Goal: Book appointment/travel/reservation

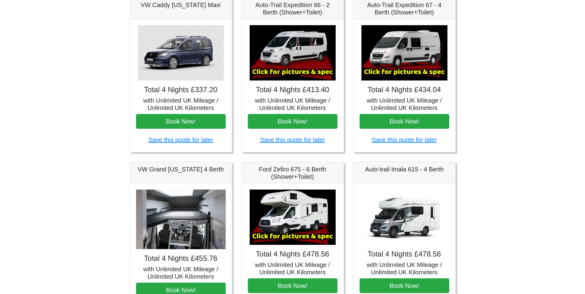
scroll to position [92, 0]
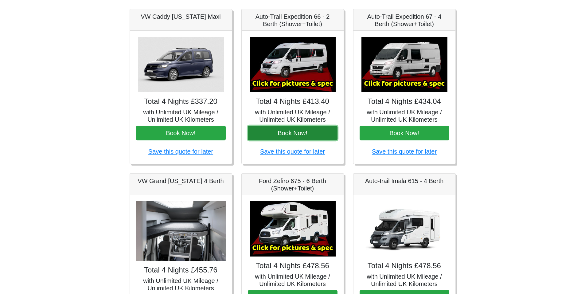
click at [286, 134] on button "Book Now!" at bounding box center [293, 133] width 90 height 15
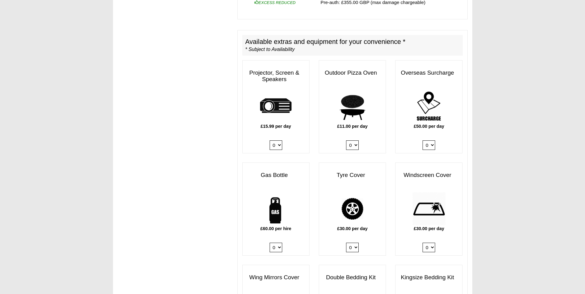
scroll to position [307, 0]
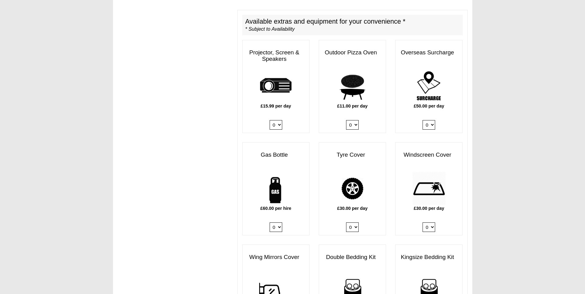
click at [282, 217] on div "£60.00 per hire 0 1" at bounding box center [275, 203] width 67 height 63
click at [275, 222] on select "0 1" at bounding box center [275, 227] width 13 height 10
select select "Gas Bottle x QTY 1 @ 60.00 GBP per hire."
click at [269, 222] on select "0 1" at bounding box center [275, 227] width 13 height 10
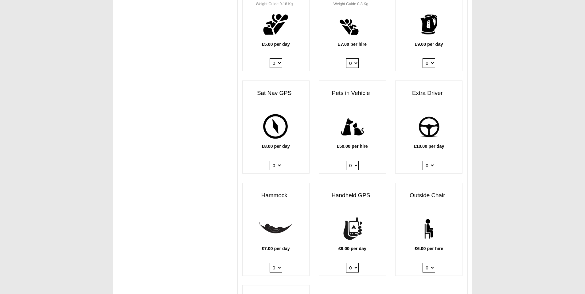
scroll to position [706, 0]
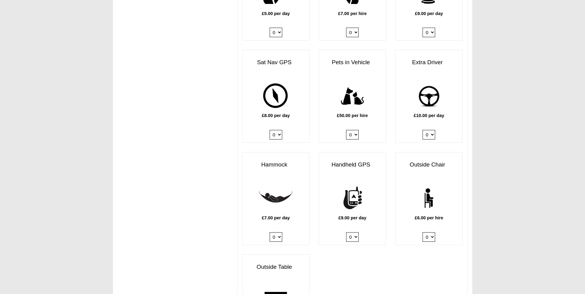
click at [432, 232] on select "0 1 2 3 4 5 6" at bounding box center [428, 237] width 13 height 10
select select "Outside Chair x QTY 2 @ 6.00 GBP per hire."
click at [422, 232] on select "0 1 2 3 4 5 6" at bounding box center [428, 237] width 13 height 10
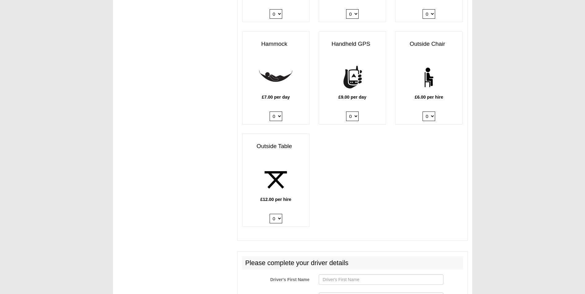
scroll to position [829, 0]
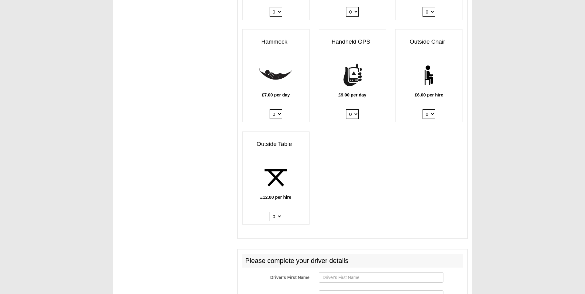
click at [279, 211] on select "0 1 2" at bounding box center [275, 216] width 13 height 10
select select "Outside Table x QTY 1 @ 12.00 GBP per hire."
click at [269, 211] on select "0 1 2" at bounding box center [275, 216] width 13 height 10
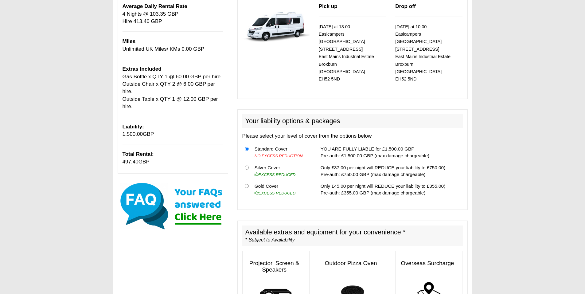
scroll to position [0, 0]
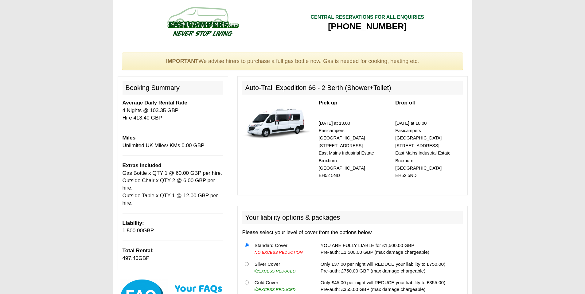
click at [281, 130] on img at bounding box center [275, 120] width 67 height 43
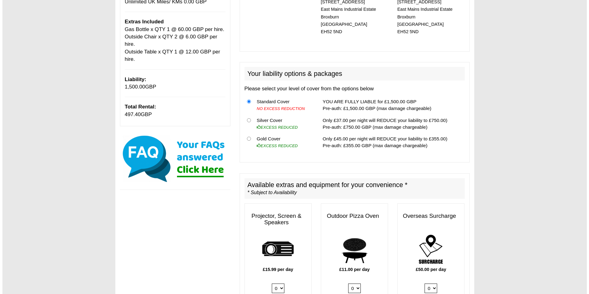
scroll to position [153, 0]
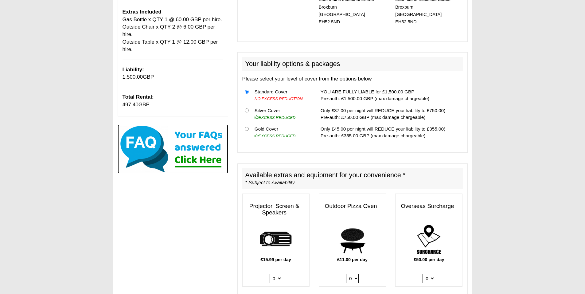
click at [200, 157] on img at bounding box center [173, 148] width 110 height 49
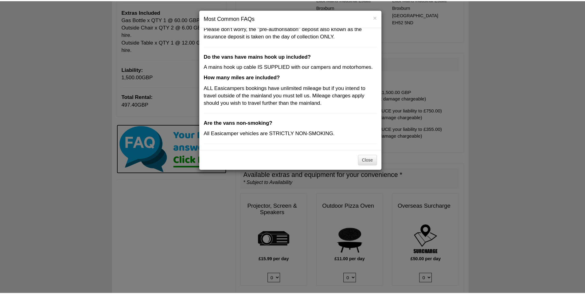
scroll to position [179, 0]
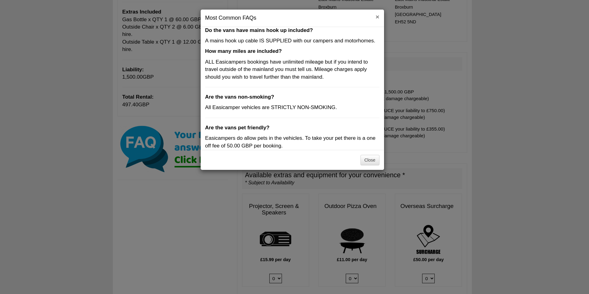
click at [376, 17] on button "×" at bounding box center [378, 17] width 4 height 6
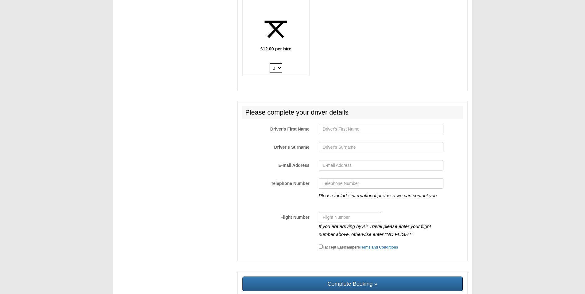
scroll to position [1008, 0]
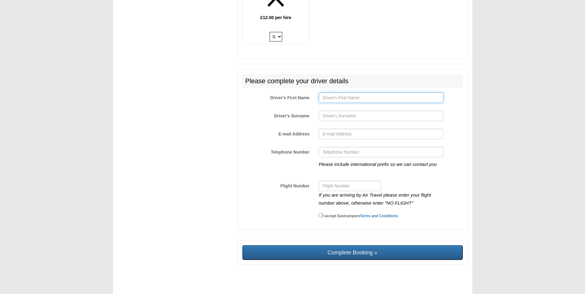
click at [329, 94] on input "Driver's First Name" at bounding box center [381, 97] width 125 height 10
type input "Beatriz"
type input "Theodosius"
type input "orvizbeatriz@gmail.com"
type input "+34661834199"
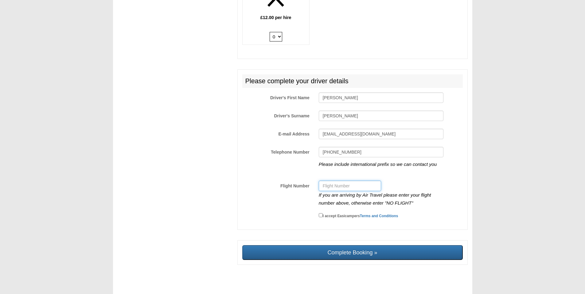
click at [354, 182] on input "Flight Number" at bounding box center [350, 185] width 62 height 10
type input "No flight"
click at [320, 213] on input "I accept Easicampers Terms and Conditions" at bounding box center [321, 215] width 4 height 4
checkbox input "true"
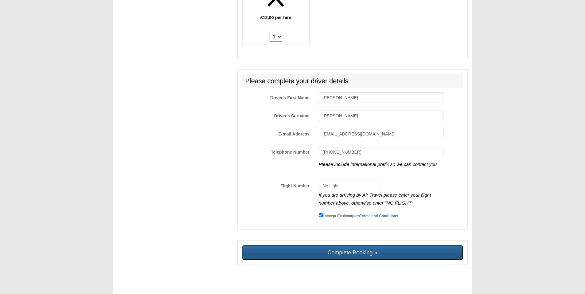
click at [367, 246] on input "Complete Booking »" at bounding box center [352, 252] width 220 height 15
type input "Sending, please wait..."
